Goal: Transaction & Acquisition: Book appointment/travel/reservation

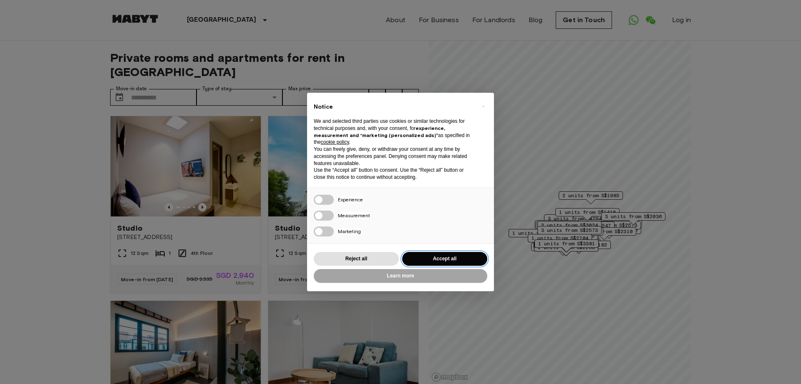
click at [419, 258] on button "Accept all" at bounding box center [444, 259] width 85 height 14
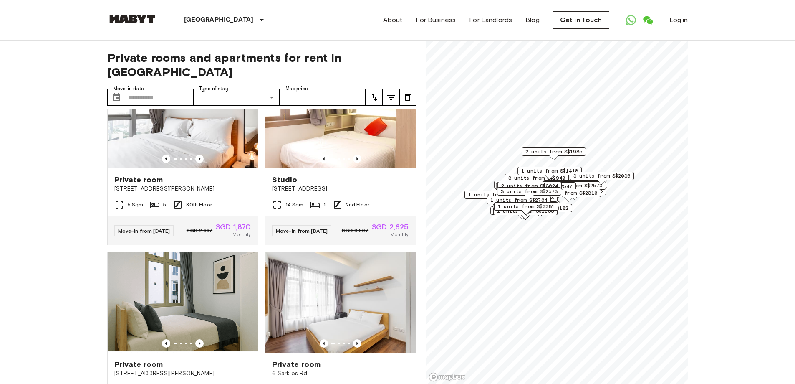
scroll to position [376, 0]
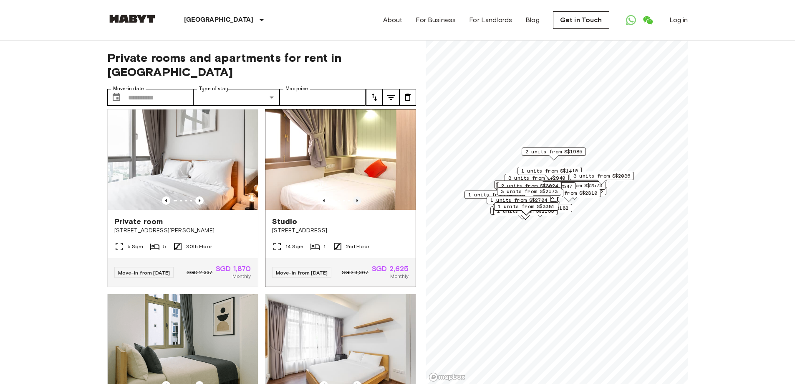
click at [353, 196] on icon "Previous image" at bounding box center [357, 200] width 8 height 8
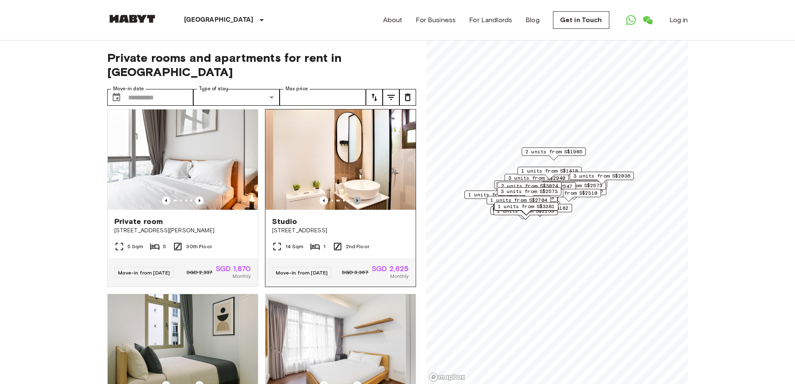
click at [353, 196] on icon "Previous image" at bounding box center [357, 200] width 8 height 8
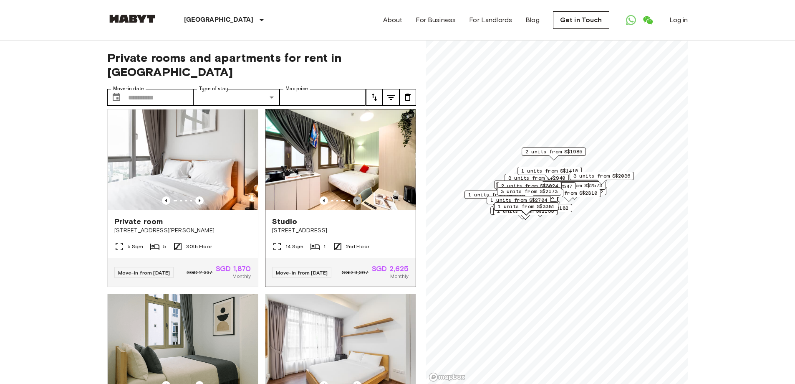
click at [353, 196] on icon "Previous image" at bounding box center [357, 200] width 8 height 8
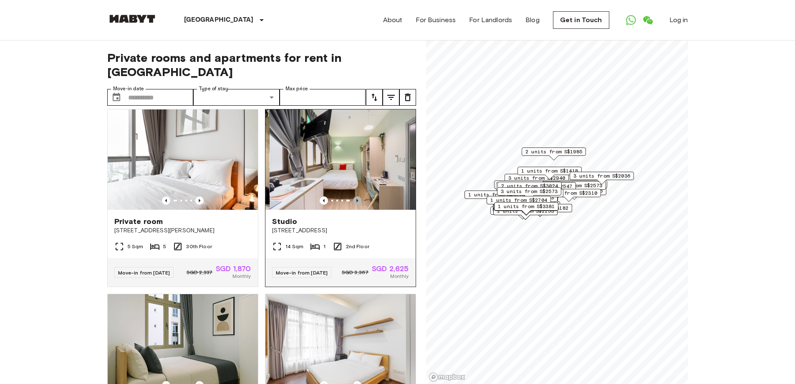
click at [353, 196] on icon "Previous image" at bounding box center [357, 200] width 8 height 8
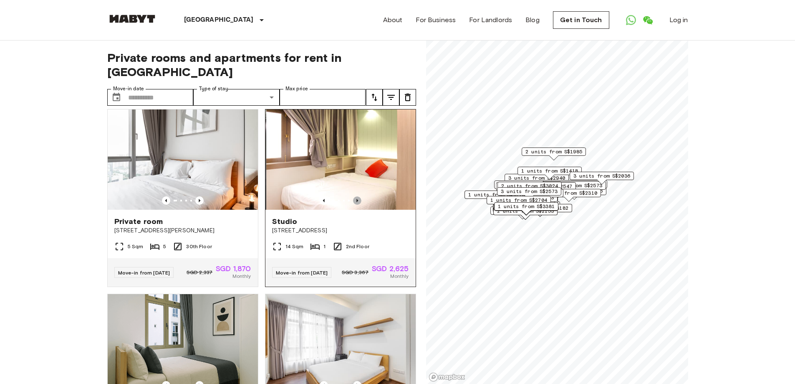
click at [353, 196] on icon "Previous image" at bounding box center [357, 200] width 8 height 8
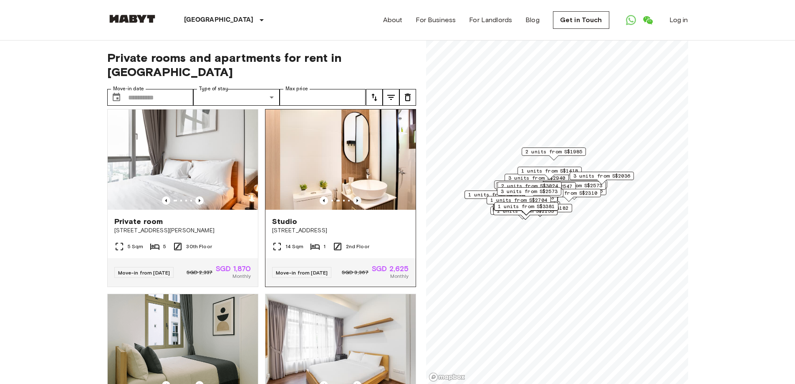
click at [353, 196] on icon "Previous image" at bounding box center [357, 200] width 8 height 8
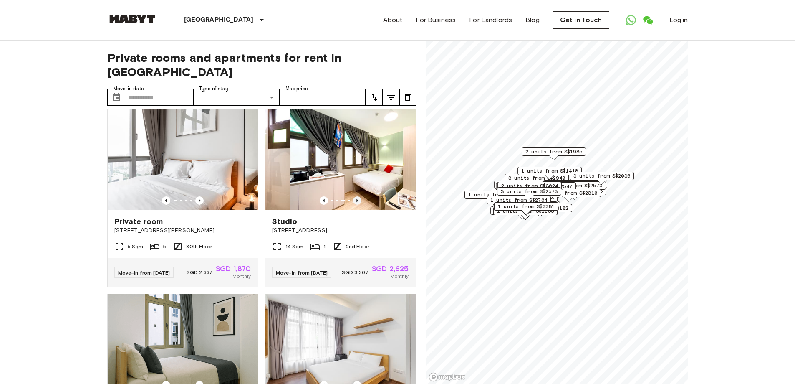
click at [353, 196] on icon "Previous image" at bounding box center [357, 200] width 8 height 8
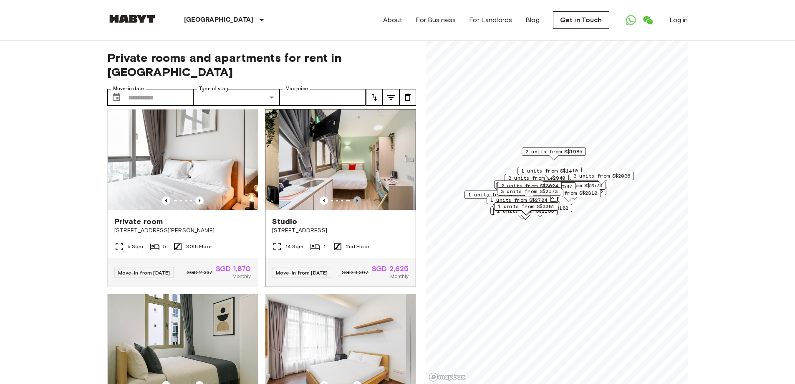
click at [353, 196] on icon "Previous image" at bounding box center [357, 200] width 8 height 8
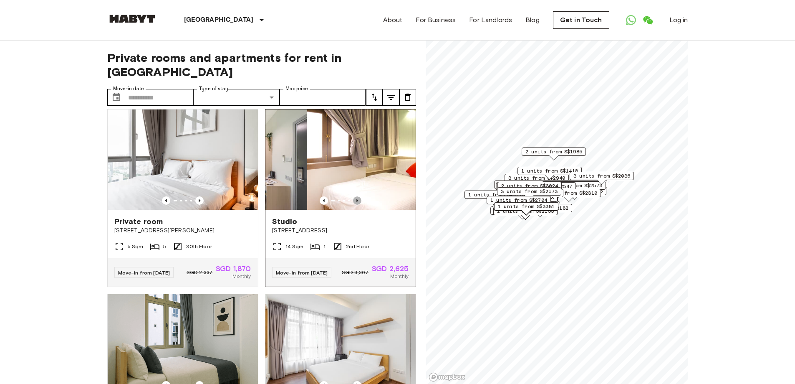
click at [353, 196] on icon "Previous image" at bounding box center [357, 200] width 8 height 8
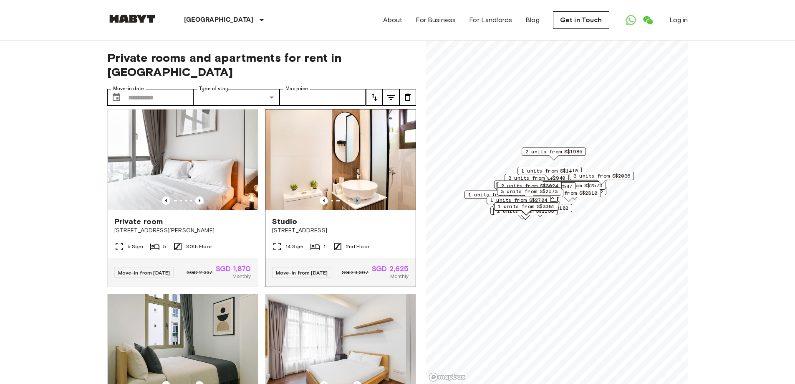
click at [353, 196] on icon "Previous image" at bounding box center [357, 200] width 8 height 8
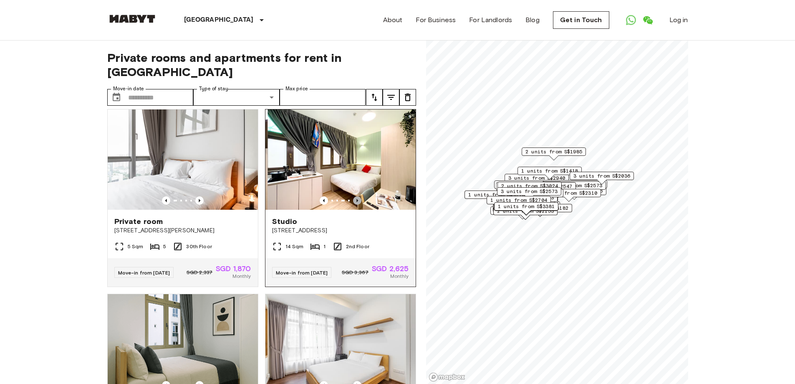
click at [353, 196] on icon "Previous image" at bounding box center [357, 200] width 8 height 8
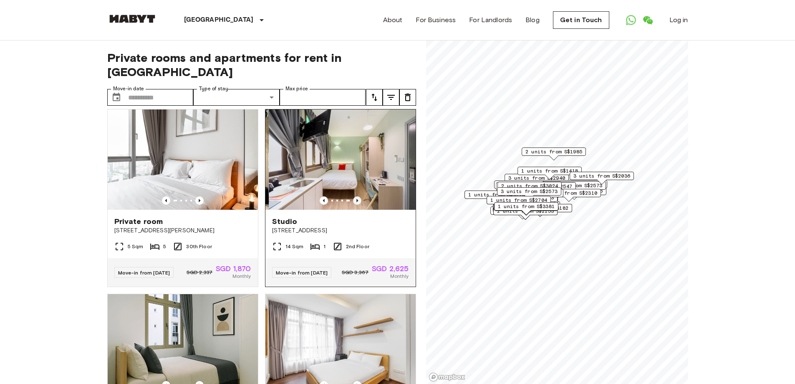
click at [353, 196] on icon "Previous image" at bounding box center [357, 200] width 8 height 8
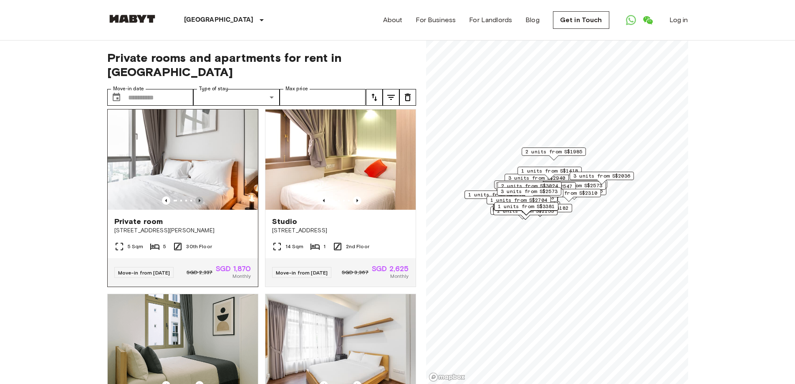
click at [199, 199] on icon "Previous image" at bounding box center [200, 200] width 2 height 3
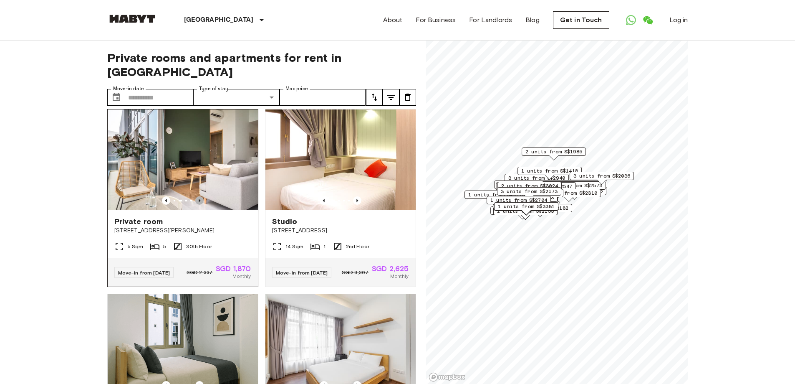
click at [199, 199] on icon "Previous image" at bounding box center [200, 200] width 2 height 3
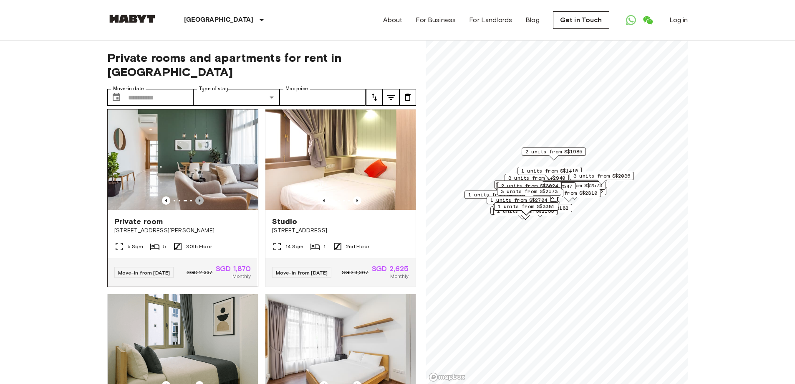
click at [199, 199] on icon "Previous image" at bounding box center [200, 200] width 2 height 3
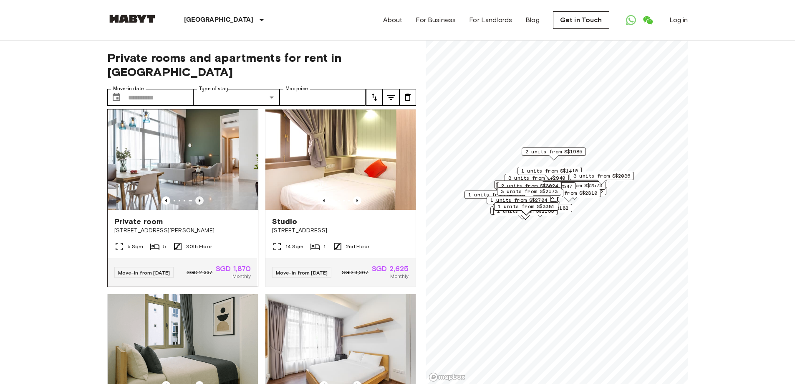
click at [199, 199] on icon "Previous image" at bounding box center [200, 200] width 2 height 3
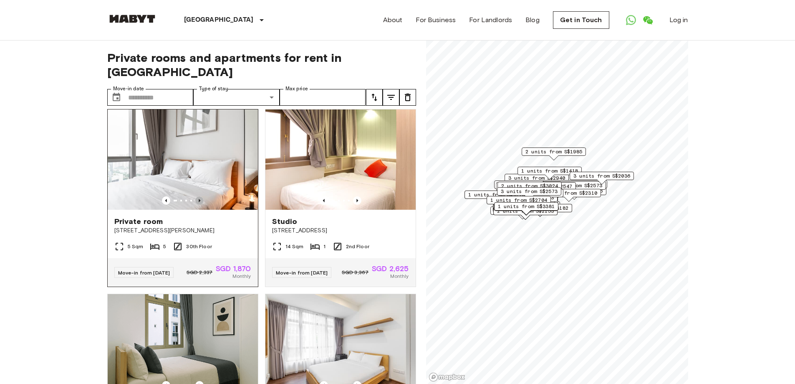
click at [199, 199] on icon "Previous image" at bounding box center [200, 200] width 2 height 3
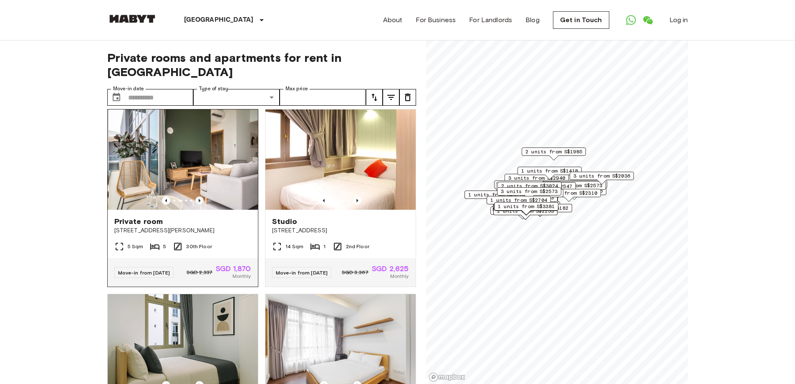
click at [199, 199] on icon "Previous image" at bounding box center [200, 200] width 2 height 3
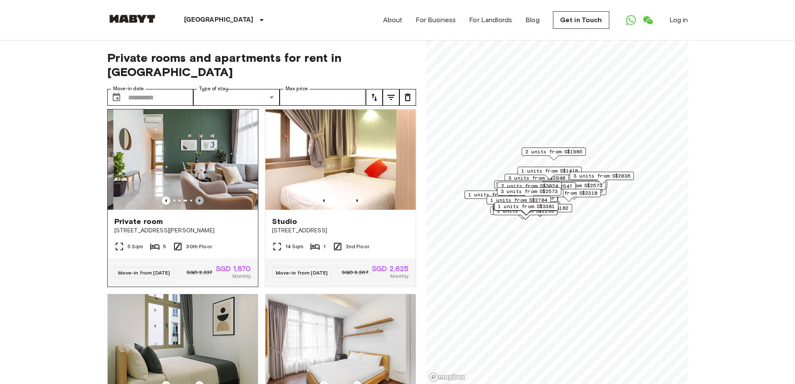
click at [199, 199] on icon "Previous image" at bounding box center [200, 200] width 2 height 3
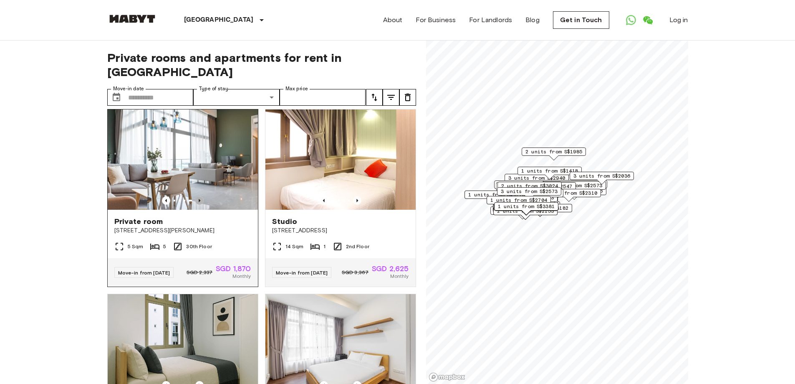
click at [199, 199] on icon "Previous image" at bounding box center [200, 200] width 2 height 3
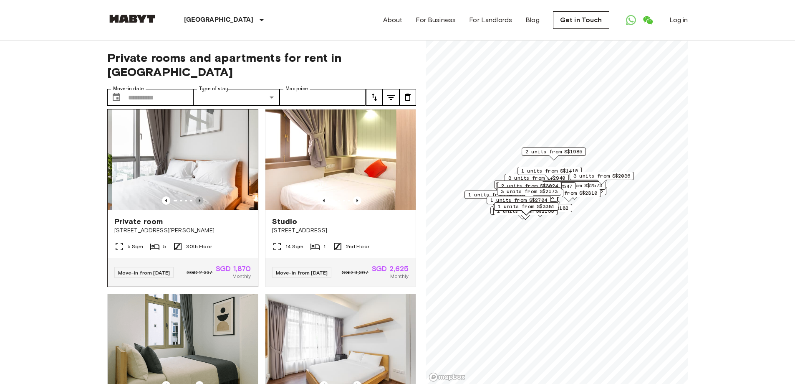
click at [199, 199] on icon "Previous image" at bounding box center [200, 200] width 2 height 3
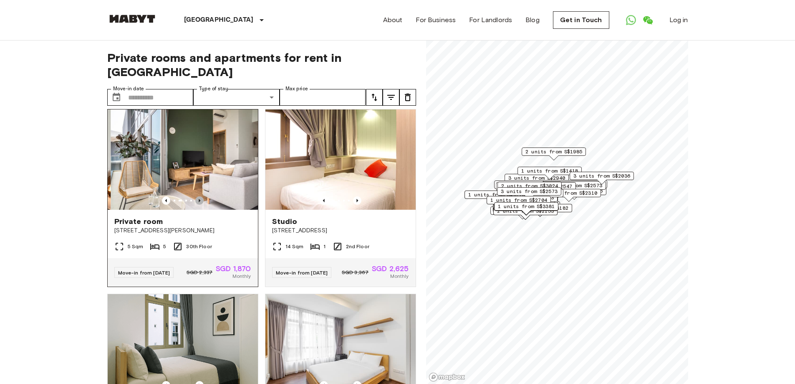
click at [199, 199] on icon "Previous image" at bounding box center [200, 200] width 2 height 3
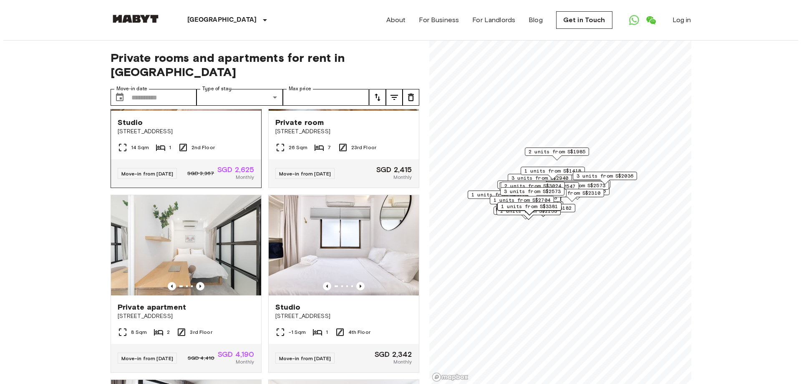
scroll to position [1923, 0]
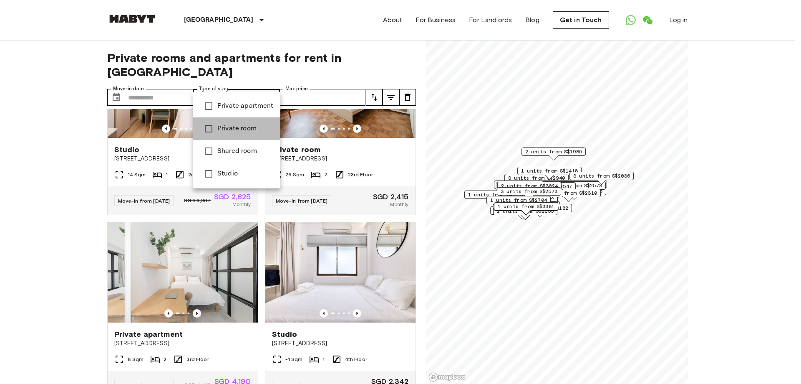
click at [245, 128] on span "Private room" at bounding box center [245, 129] width 56 height 10
type input "**********"
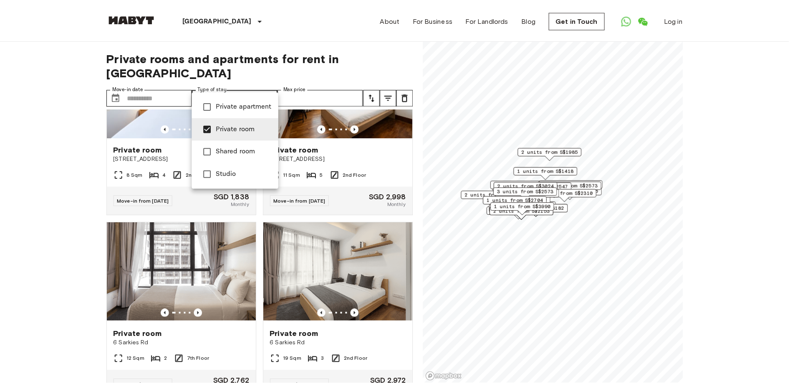
scroll to position [1340, 0]
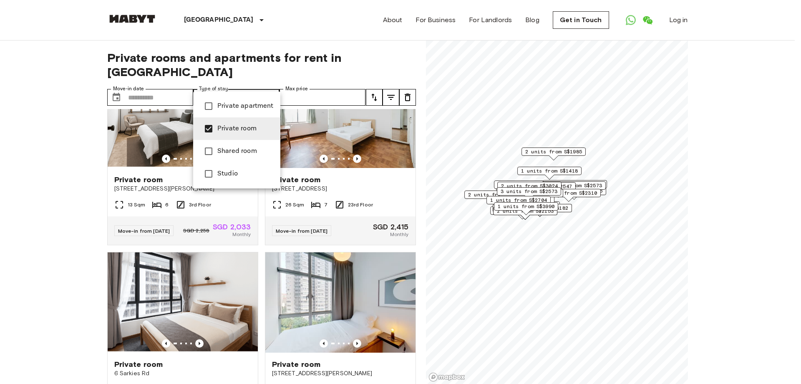
click at [176, 86] on div at bounding box center [400, 192] width 801 height 384
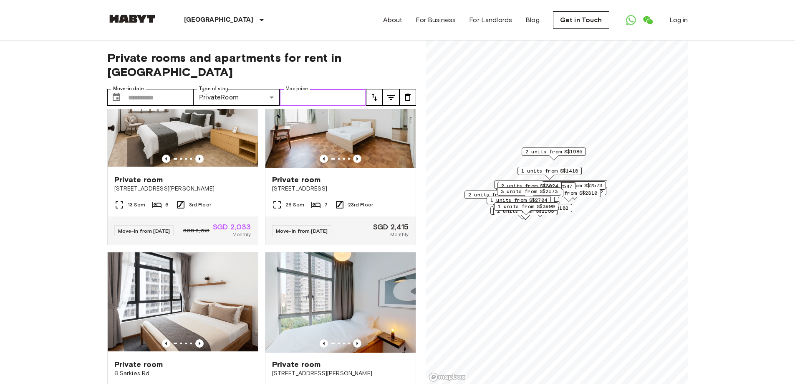
click at [325, 89] on input "Max price" at bounding box center [323, 97] width 86 height 17
click at [197, 163] on icon "Previous image" at bounding box center [199, 158] width 8 height 8
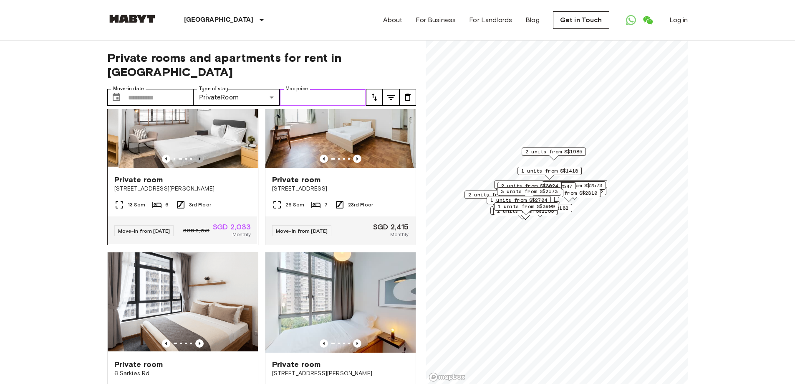
click at [197, 163] on icon "Previous image" at bounding box center [199, 158] width 8 height 8
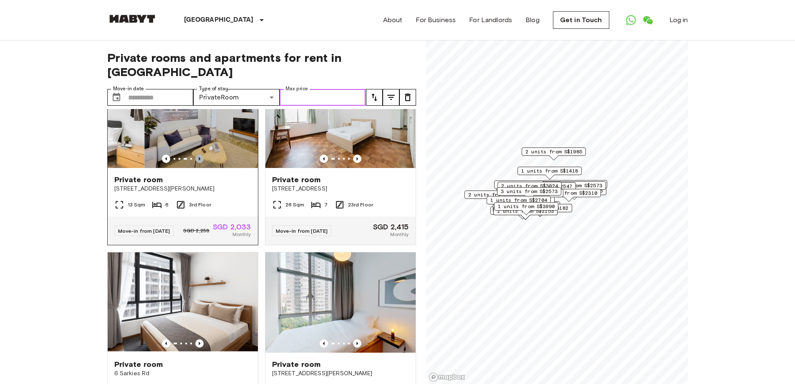
click at [197, 163] on icon "Previous image" at bounding box center [199, 158] width 8 height 8
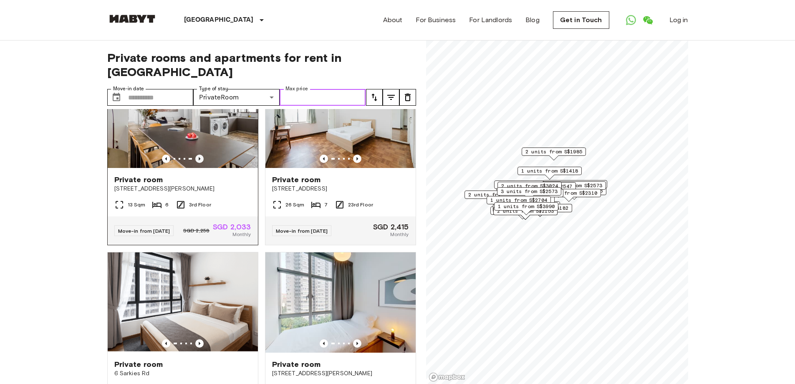
click at [197, 163] on icon "Previous image" at bounding box center [199, 158] width 8 height 8
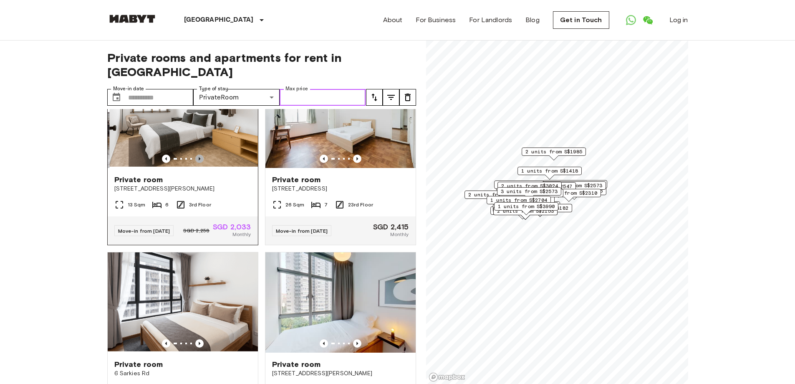
click at [197, 163] on icon "Previous image" at bounding box center [199, 158] width 8 height 8
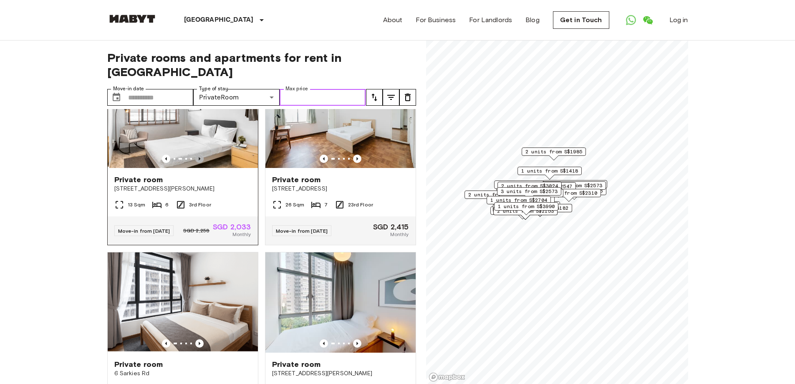
click at [197, 163] on icon "Previous image" at bounding box center [199, 158] width 8 height 8
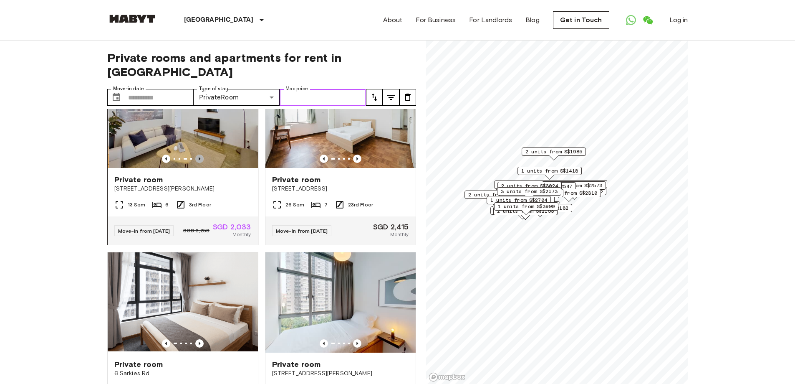
click at [197, 163] on icon "Previous image" at bounding box center [199, 158] width 8 height 8
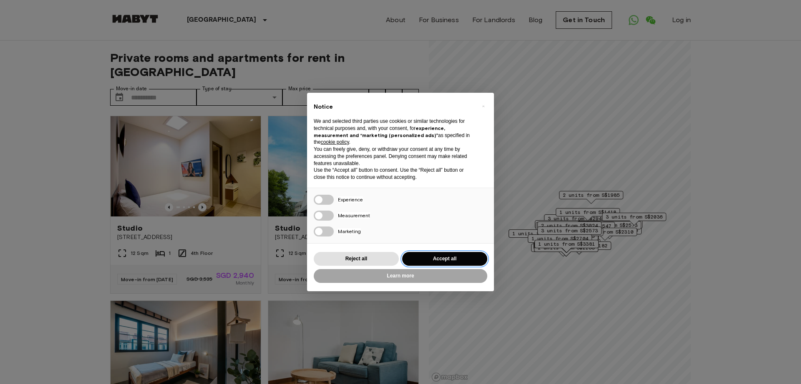
click at [480, 257] on button "Accept all" at bounding box center [444, 259] width 85 height 14
click at [458, 258] on button "Accept all" at bounding box center [444, 259] width 85 height 14
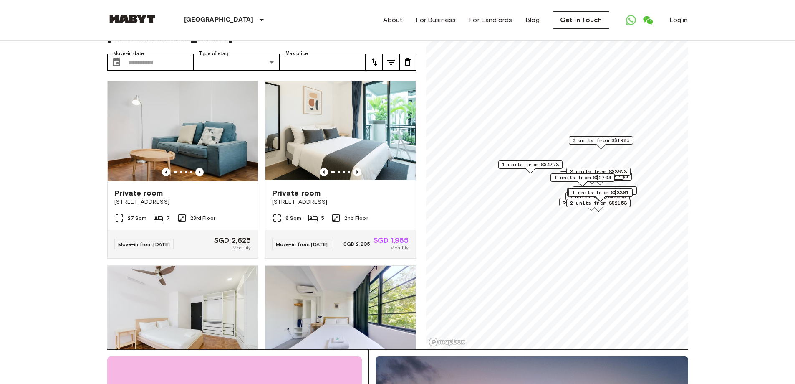
scroll to position [76, 0]
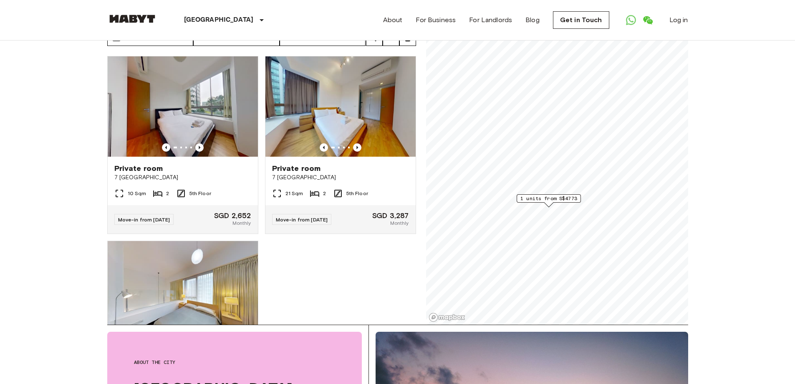
scroll to position [83, 0]
